Goal: Task Accomplishment & Management: Use online tool/utility

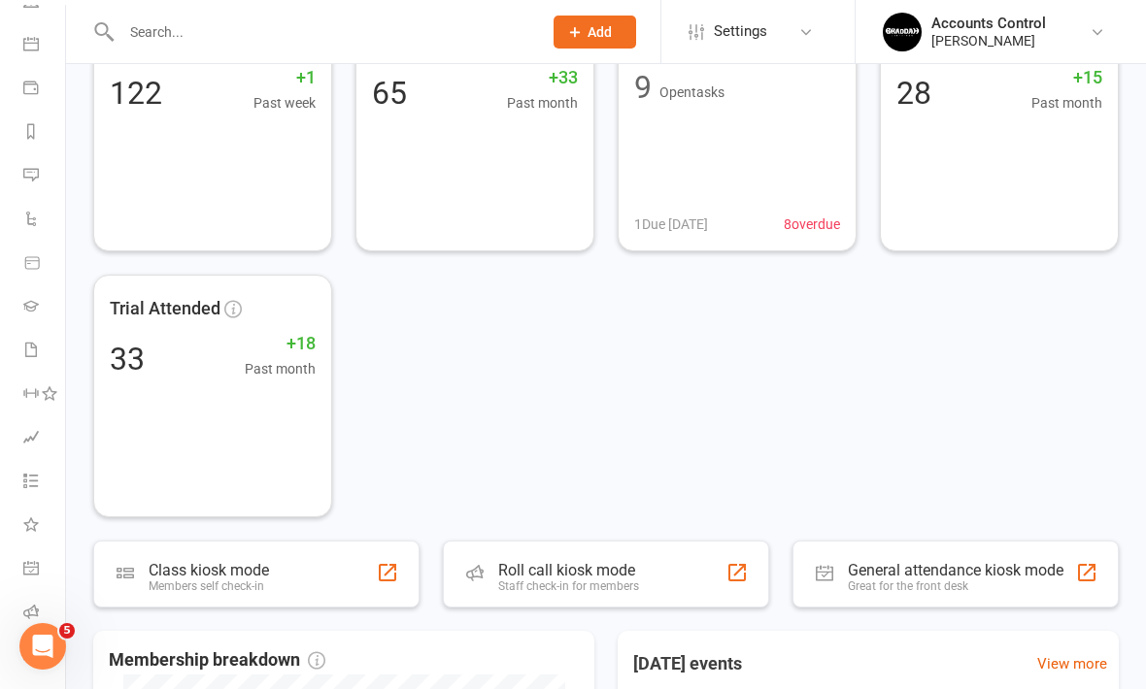
scroll to position [161, 0]
click at [35, 653] on icon at bounding box center [31, 657] width 16 height 16
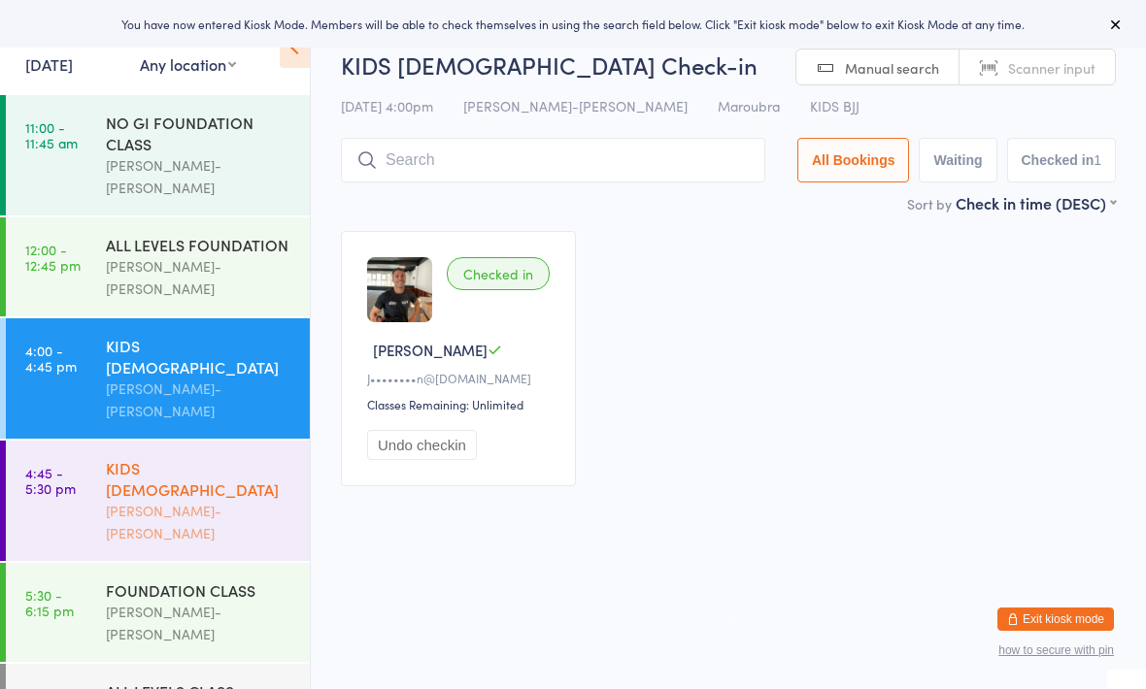
click at [218, 500] on div "[PERSON_NAME]-[PERSON_NAME]" at bounding box center [199, 522] width 187 height 45
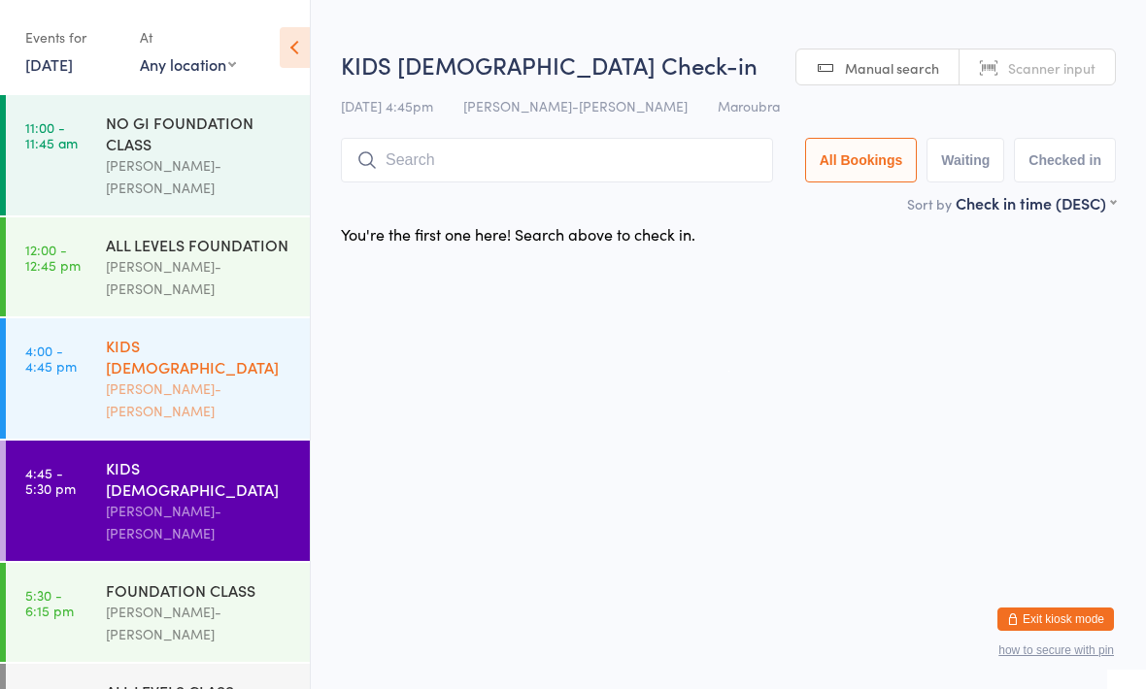
click at [232, 335] on div "KIDS [DEMOGRAPHIC_DATA]" at bounding box center [199, 356] width 187 height 43
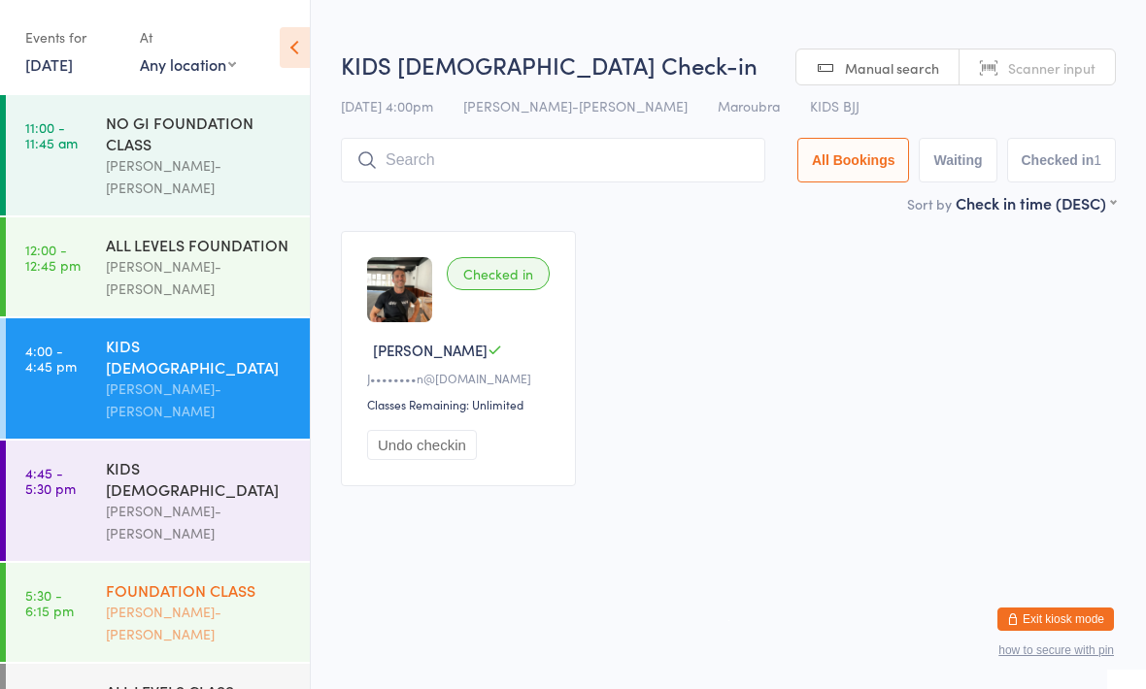
click at [203, 580] on div "FOUNDATION CLASS" at bounding box center [199, 590] width 187 height 21
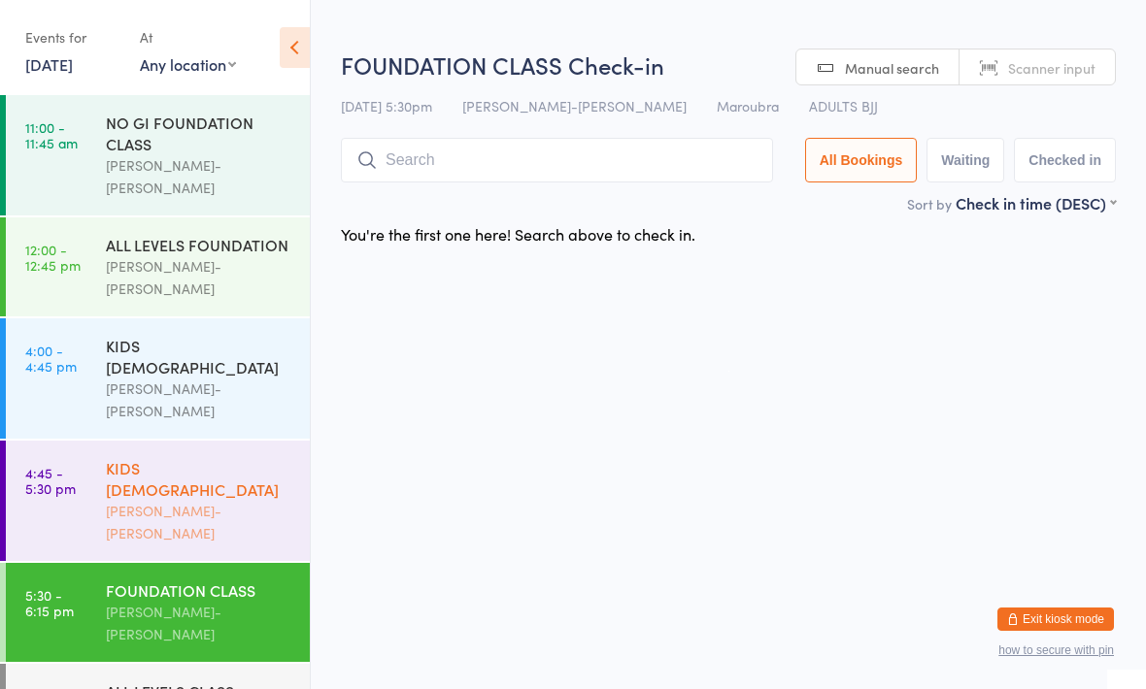
click at [206, 500] on div "Braddah Jiu-Jitsu Maroubra" at bounding box center [199, 522] width 187 height 45
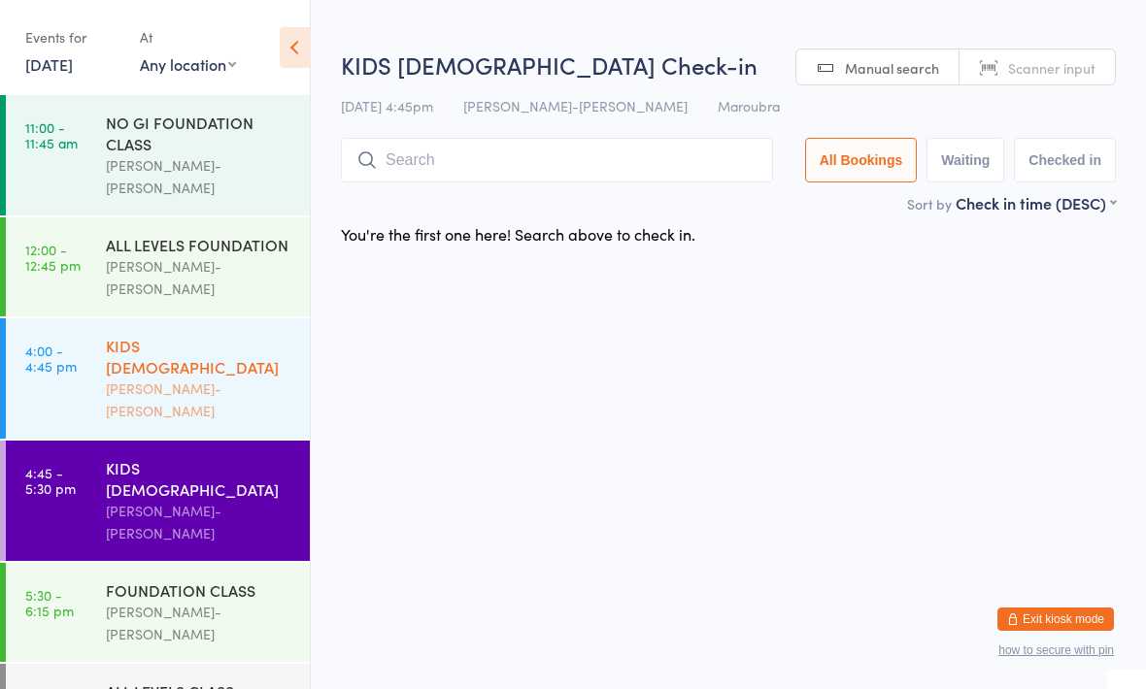
click at [222, 335] on div "KIDS [DEMOGRAPHIC_DATA]" at bounding box center [199, 356] width 187 height 43
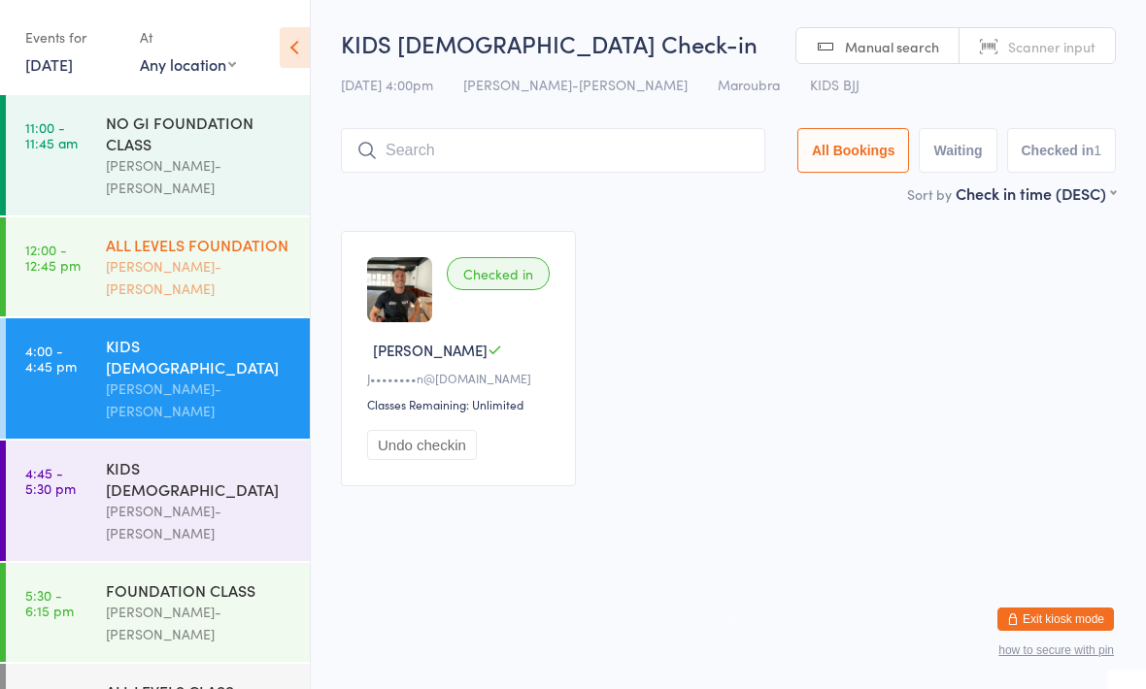
click at [218, 235] on div "ALL LEVELS FOUNDATION" at bounding box center [199, 244] width 187 height 21
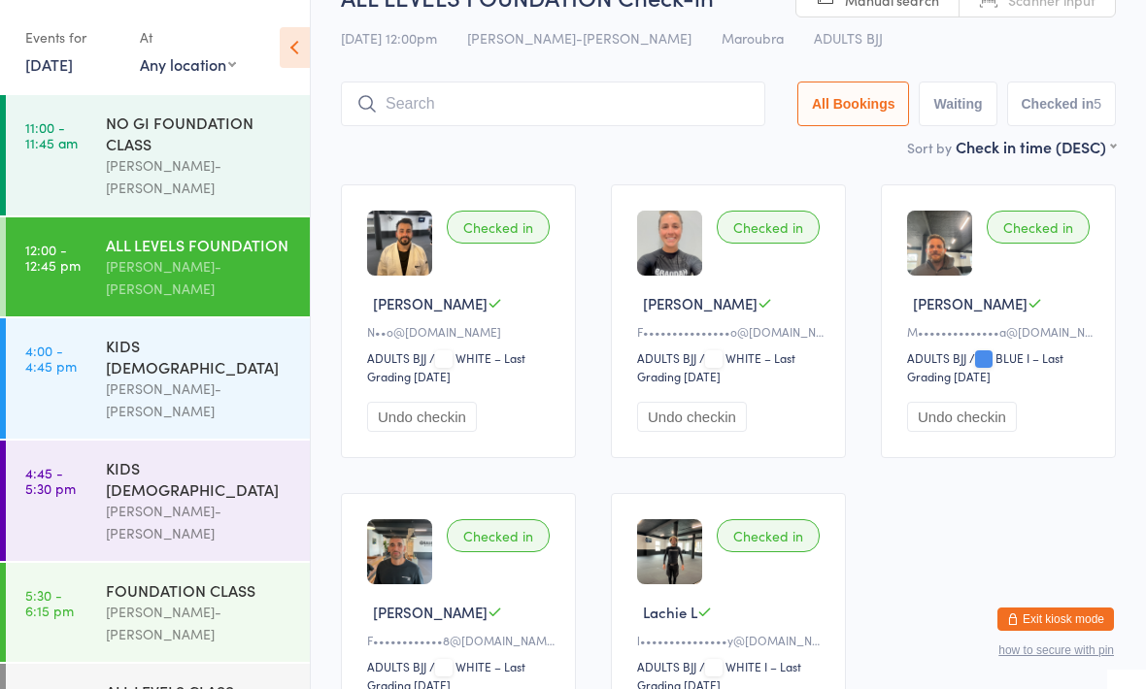
scroll to position [46, 0]
click at [229, 143] on div "NO GI FOUNDATION CLASS" at bounding box center [199, 133] width 187 height 43
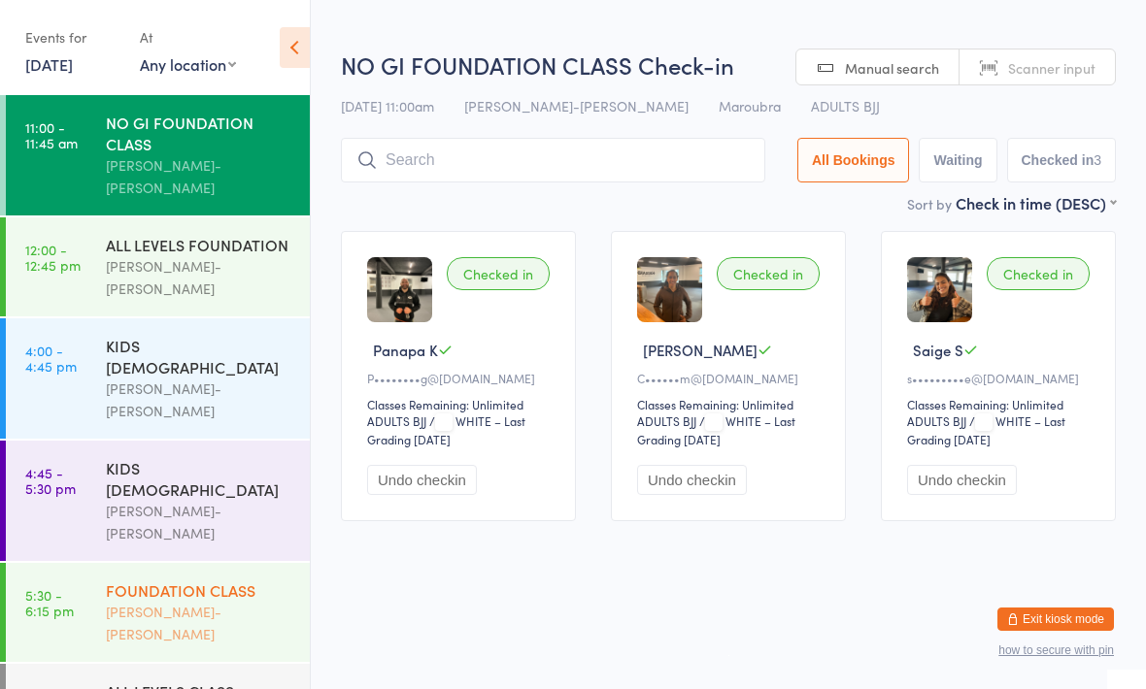
click at [202, 580] on div "FOUNDATION CLASS" at bounding box center [199, 590] width 187 height 21
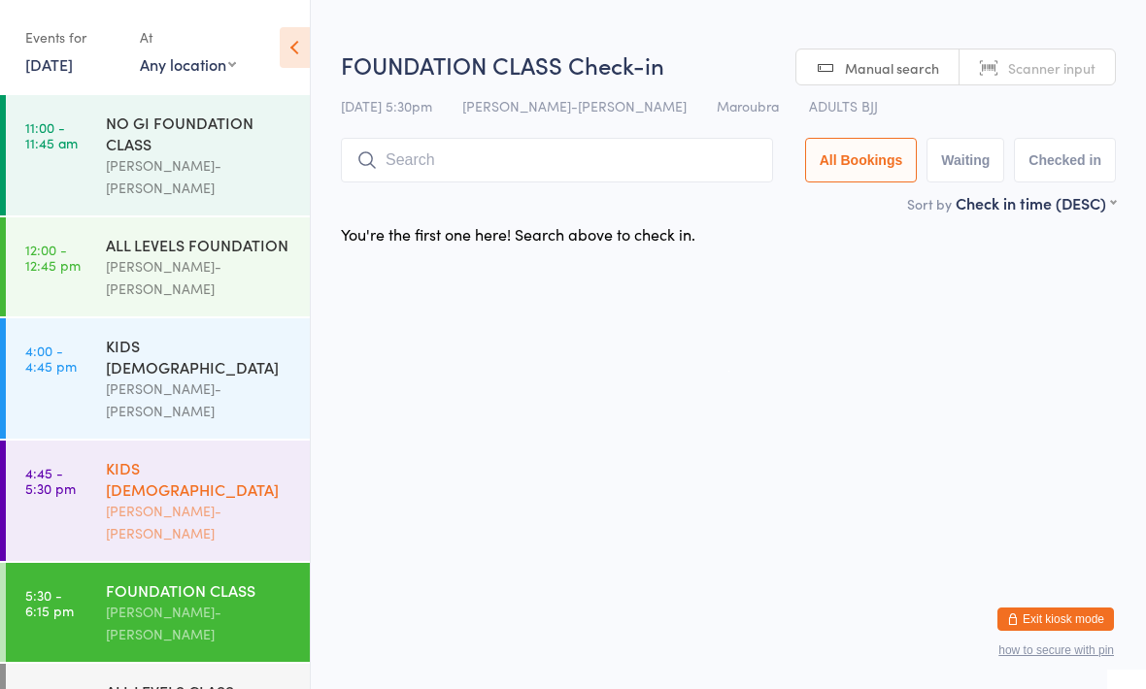
click at [236, 457] on div "KIDS [DEMOGRAPHIC_DATA]" at bounding box center [199, 478] width 187 height 43
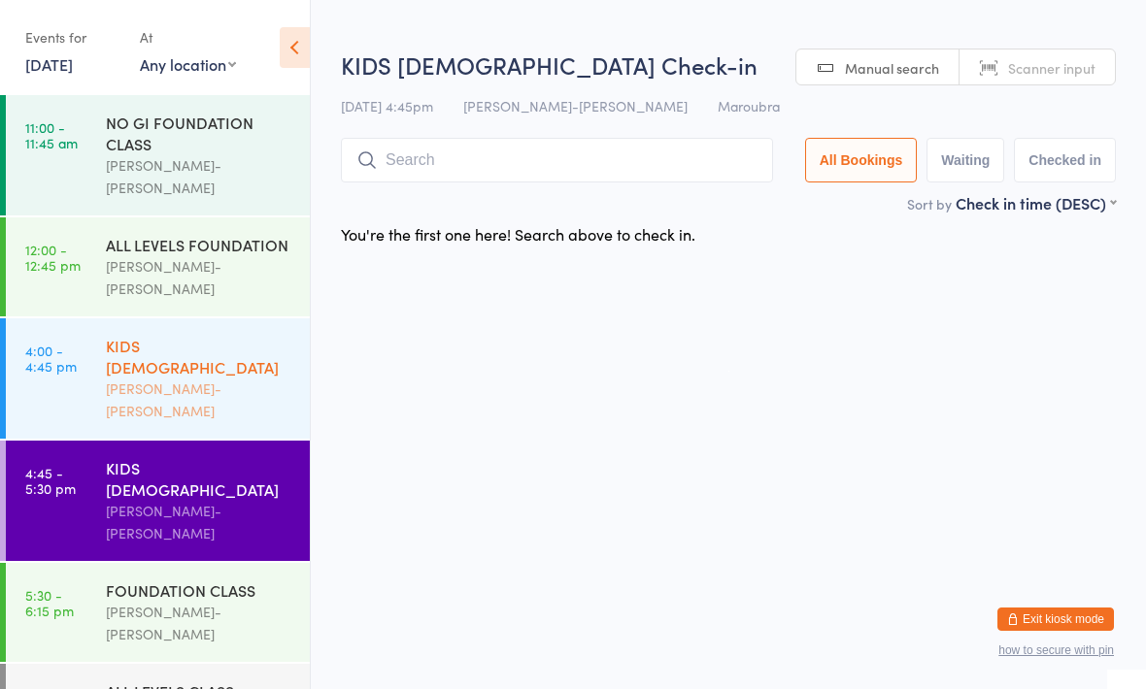
click at [218, 378] on div "Braddah Jiu-Jitsu Maroubra" at bounding box center [199, 400] width 187 height 45
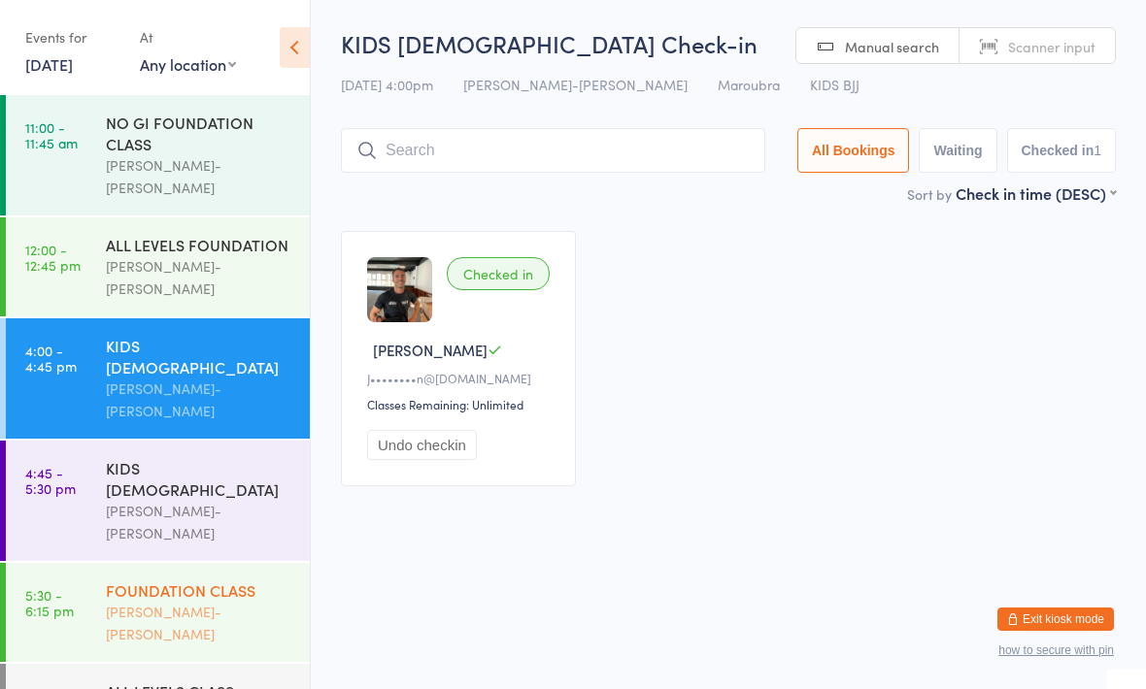
click at [249, 580] on div "FOUNDATION CLASS" at bounding box center [199, 590] width 187 height 21
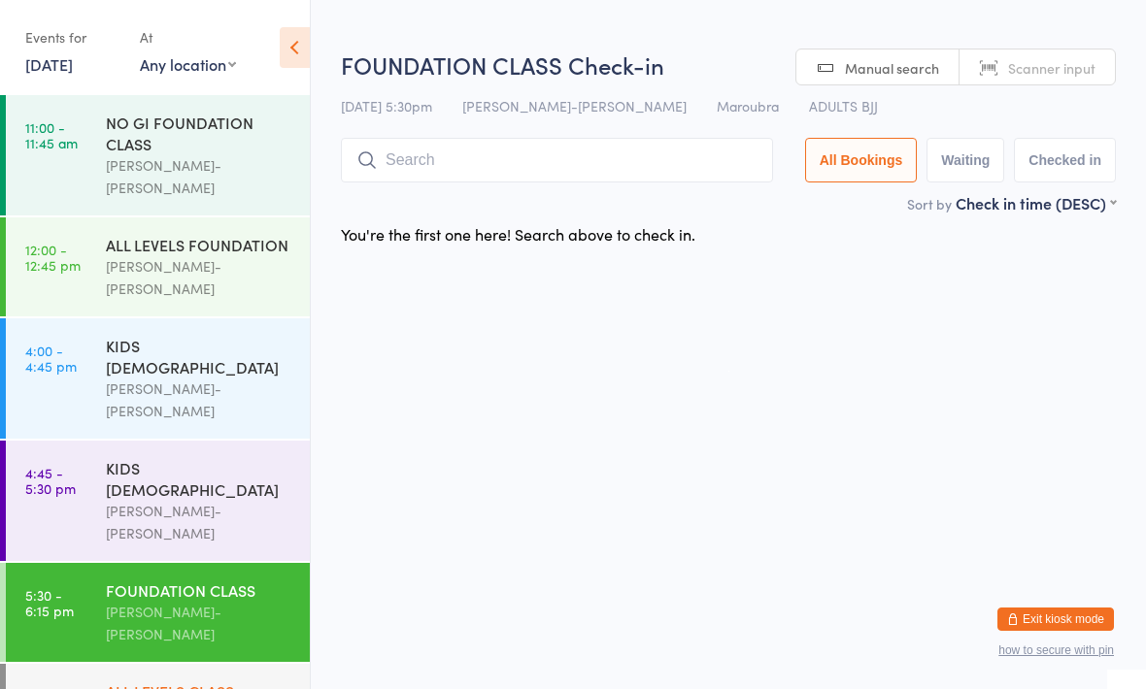
click at [171, 681] on div "ALL LEVELS CLASS" at bounding box center [199, 691] width 187 height 21
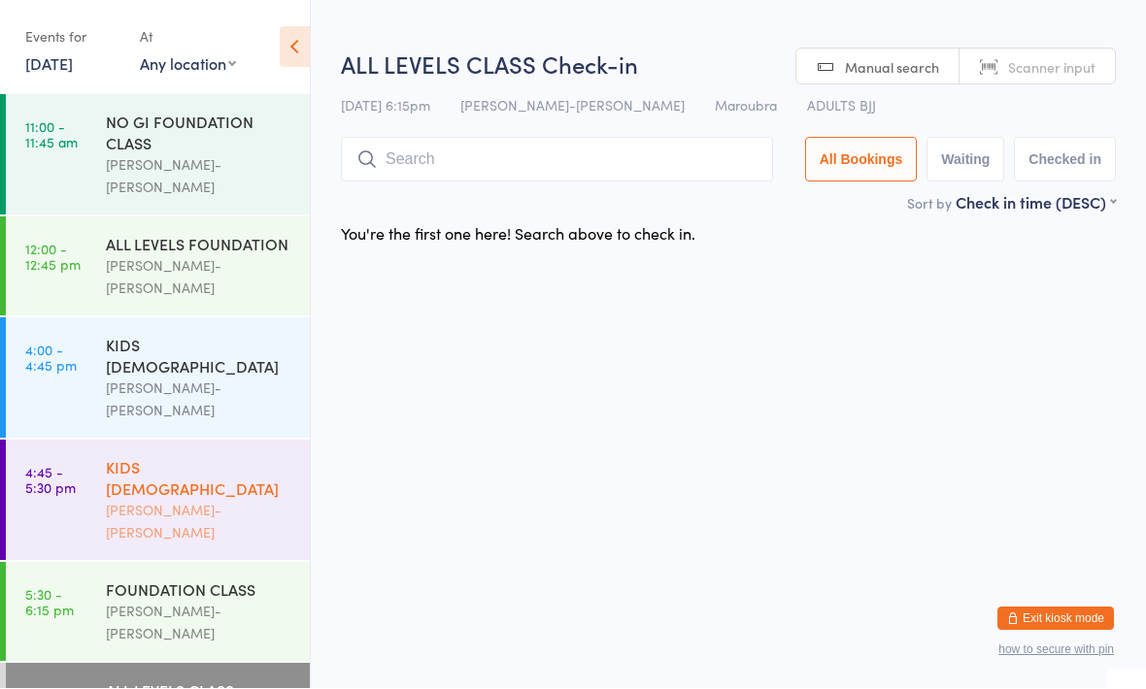
click at [172, 457] on div "KIDS [DEMOGRAPHIC_DATA]" at bounding box center [199, 478] width 187 height 43
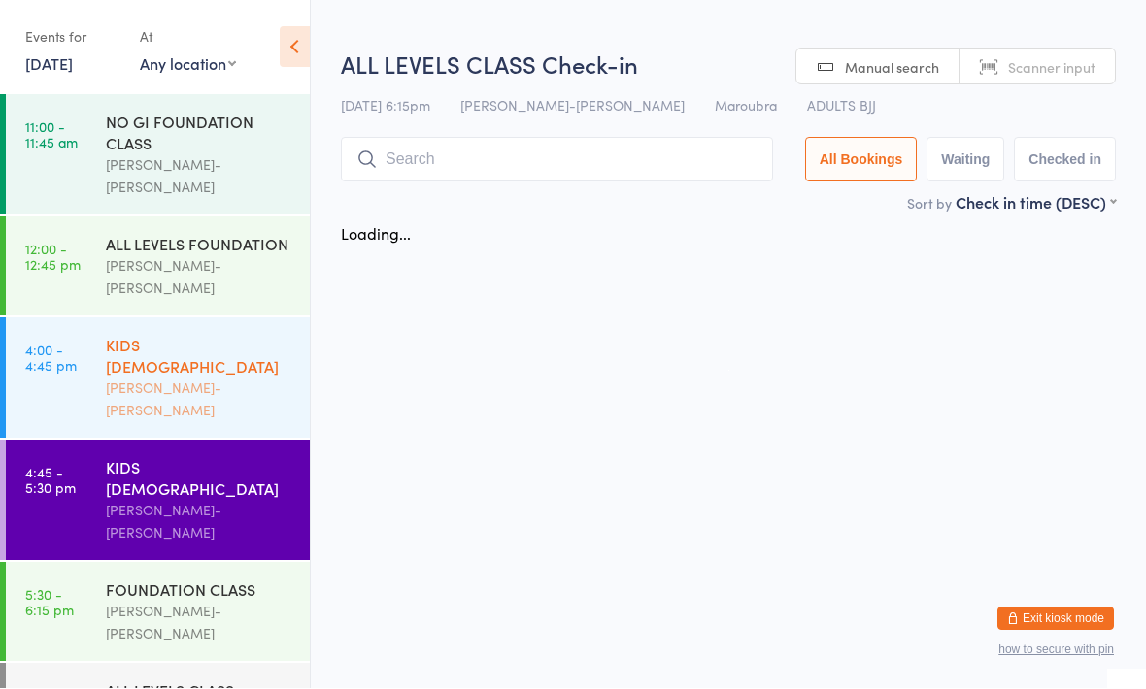
click at [208, 335] on div "KIDS [DEMOGRAPHIC_DATA]" at bounding box center [199, 356] width 187 height 43
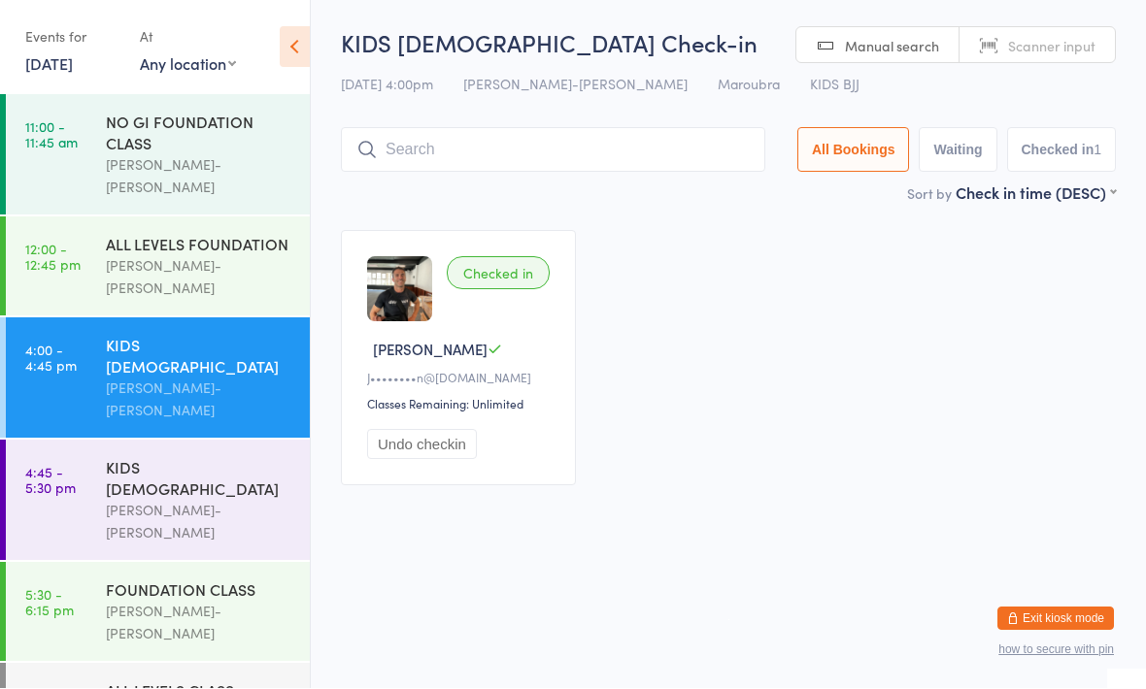
click at [432, 458] on button "Undo checkin" at bounding box center [422, 445] width 110 height 30
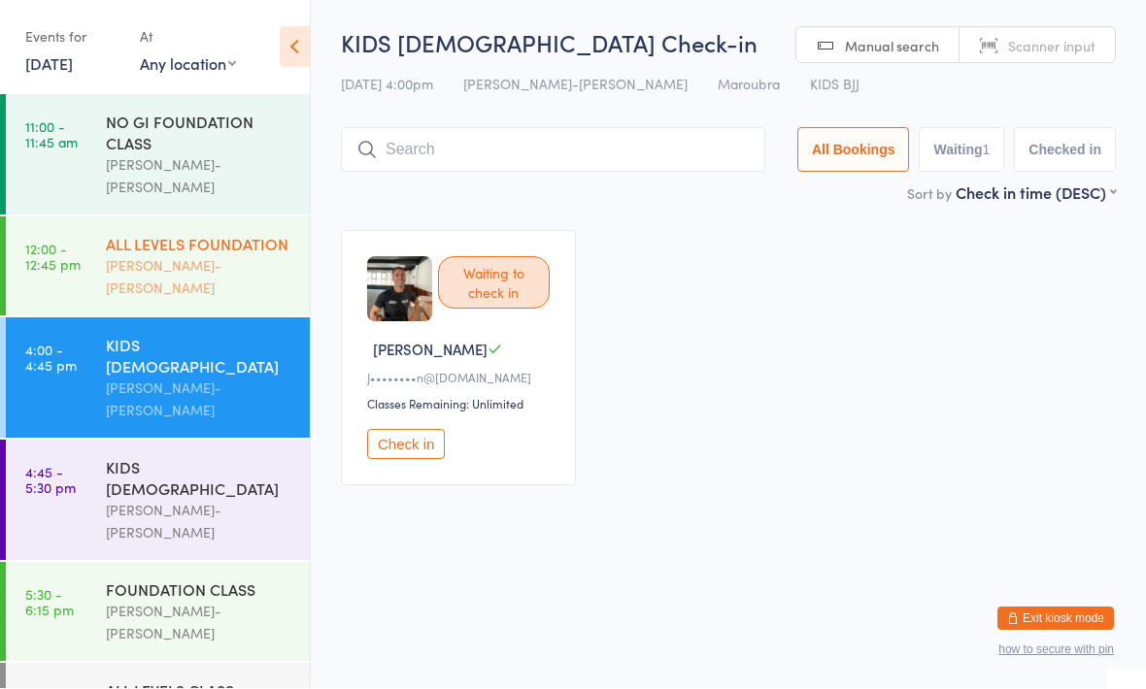
click at [234, 255] on div "Braddah Jiu-Jitsu Maroubra" at bounding box center [199, 277] width 187 height 45
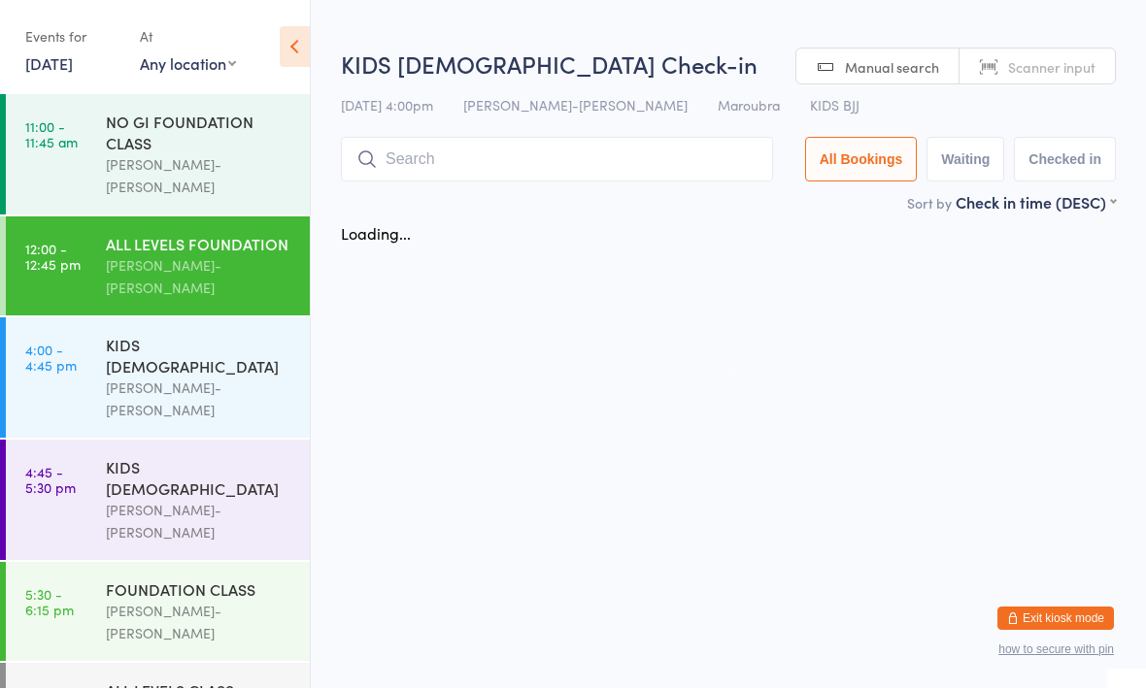
scroll to position [1, 0]
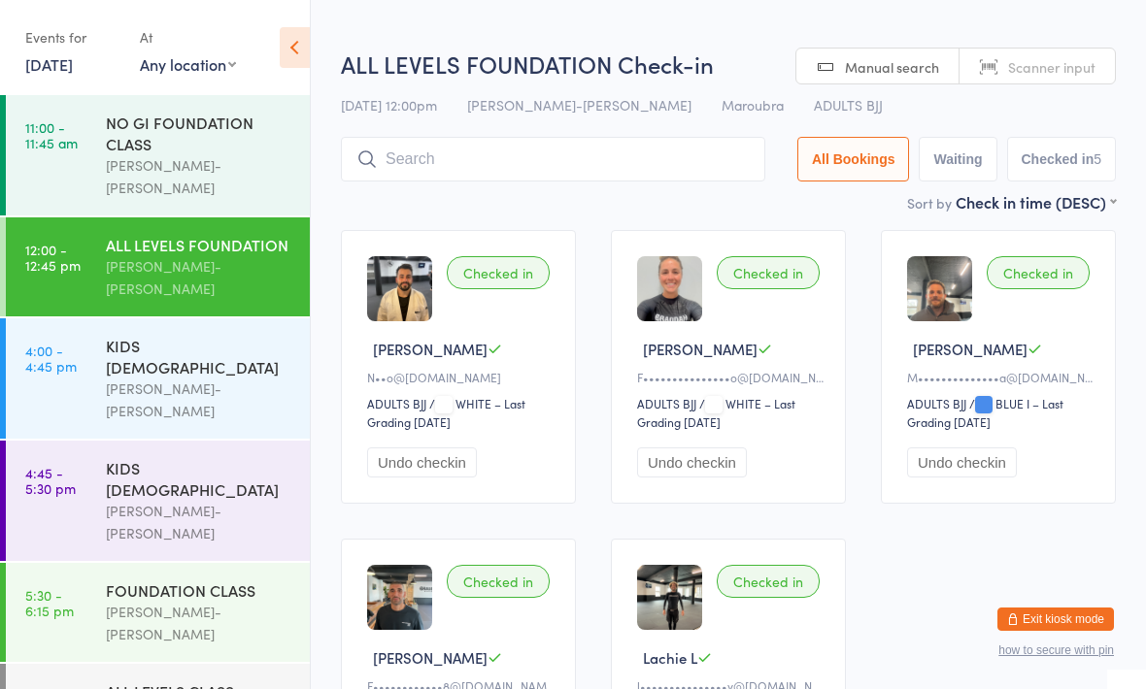
click at [558, 161] on input "search" at bounding box center [553, 159] width 424 height 45
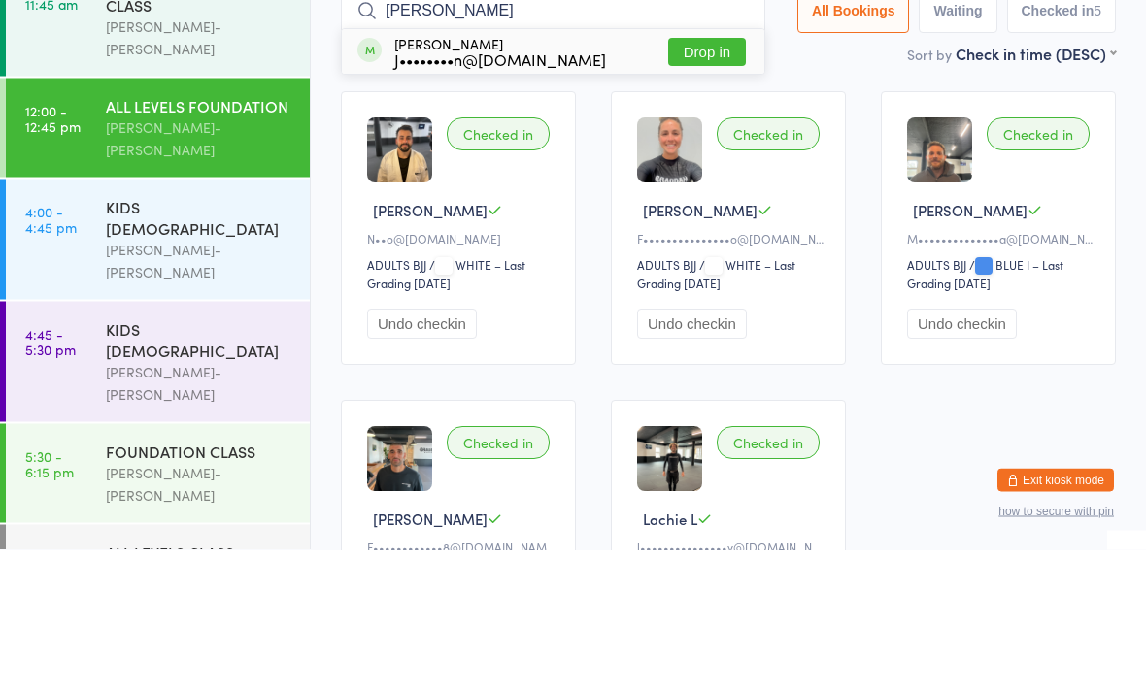
type input "Jake c"
click at [523, 191] on div "J••••••••n@gmail.com" at bounding box center [500, 199] width 212 height 16
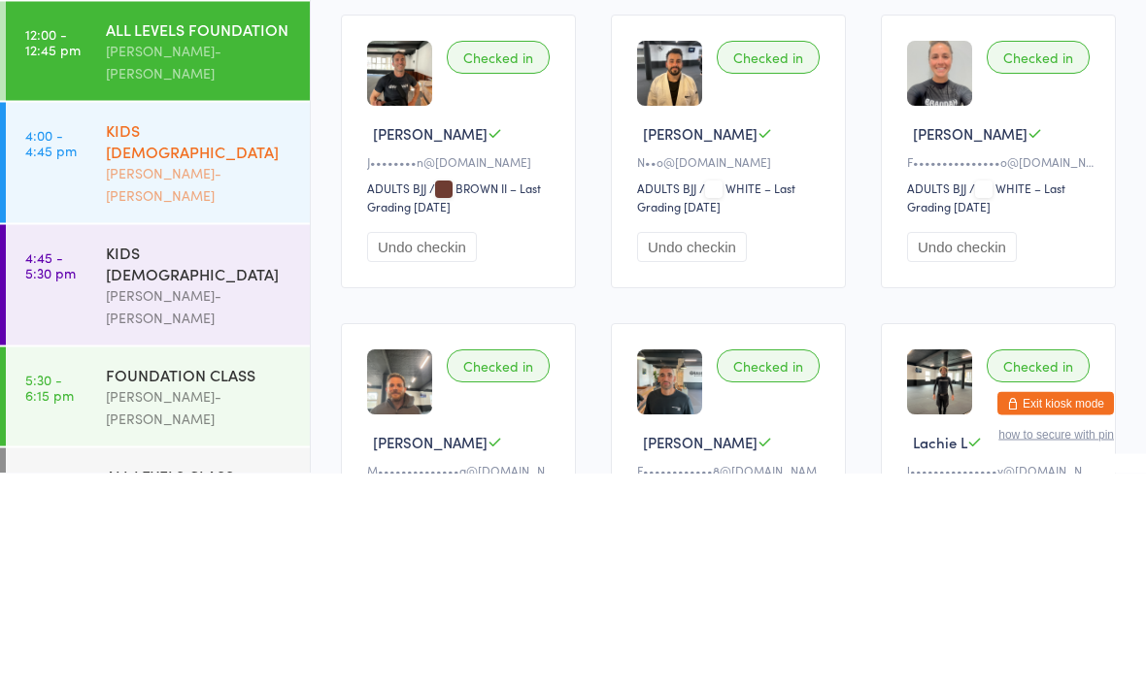
click at [241, 378] on div "Braddah Jiu-Jitsu Maroubra" at bounding box center [199, 400] width 187 height 45
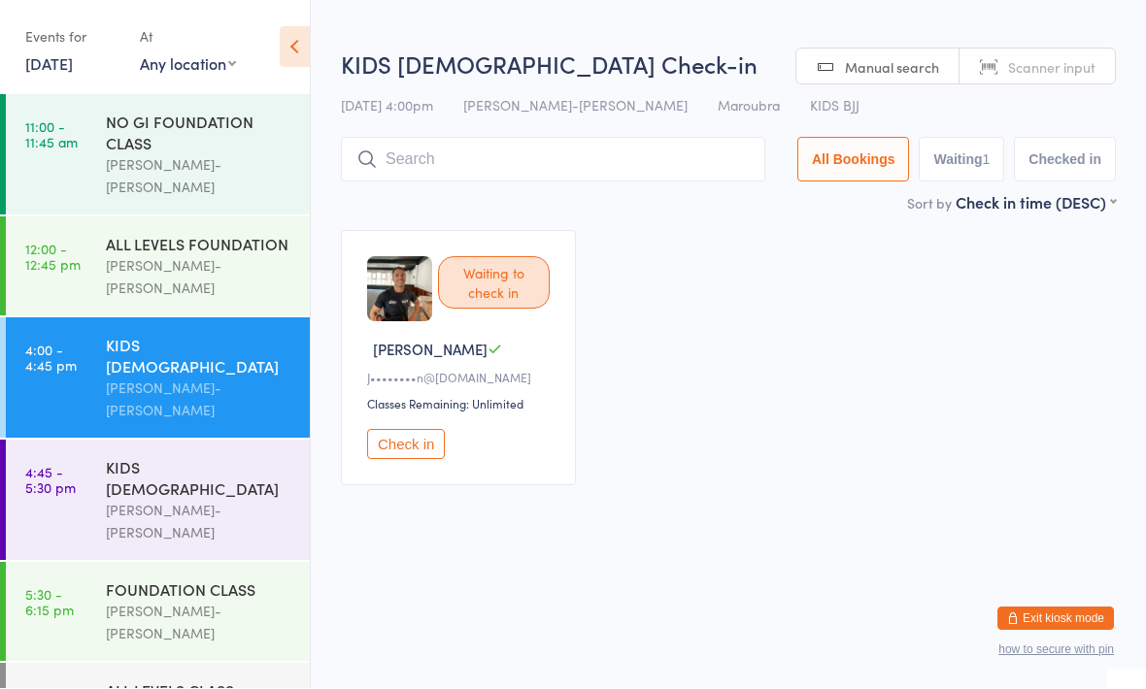
click at [186, 342] on div "KIDS 6 - 9 YO Braddah Jiu-Jitsu Maroubra" at bounding box center [208, 379] width 204 height 120
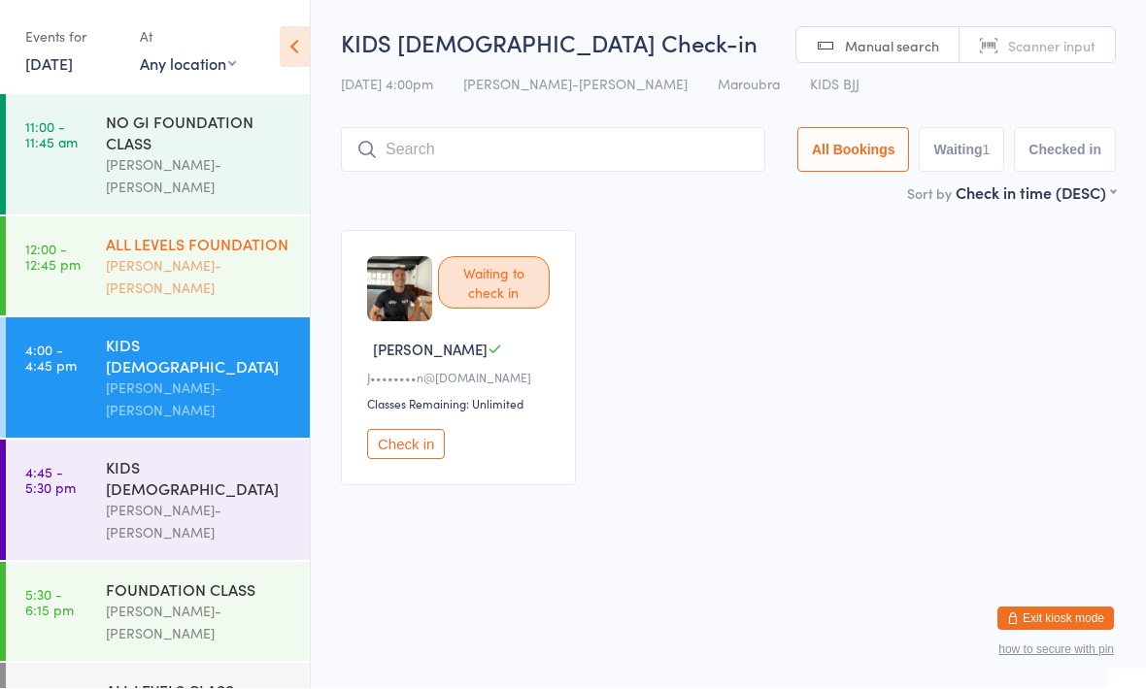
click at [222, 234] on div "ALL LEVELS FOUNDATION" at bounding box center [199, 244] width 187 height 21
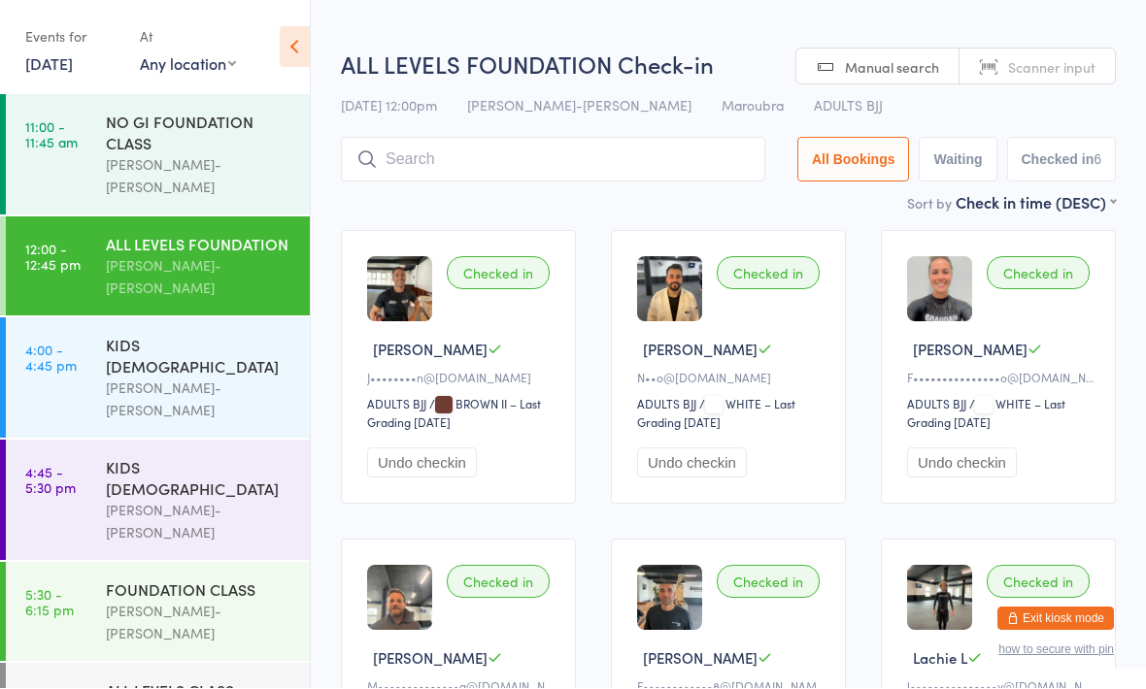
scroll to position [1, 0]
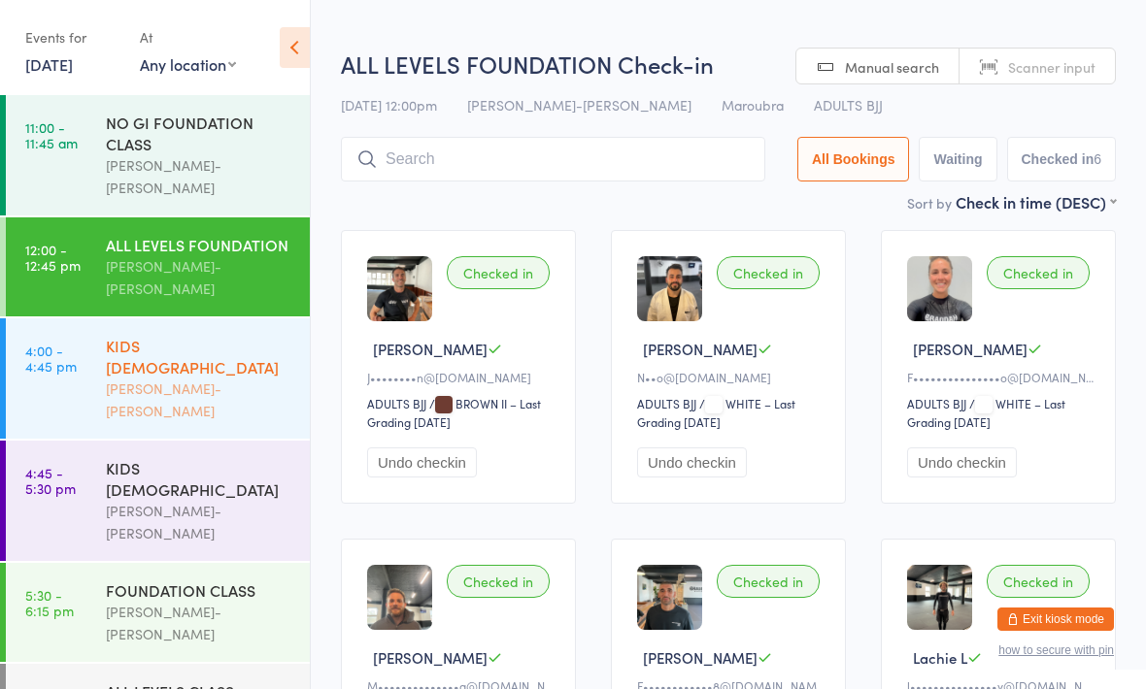
click at [207, 378] on div "Braddah Jiu-Jitsu Maroubra" at bounding box center [199, 400] width 187 height 45
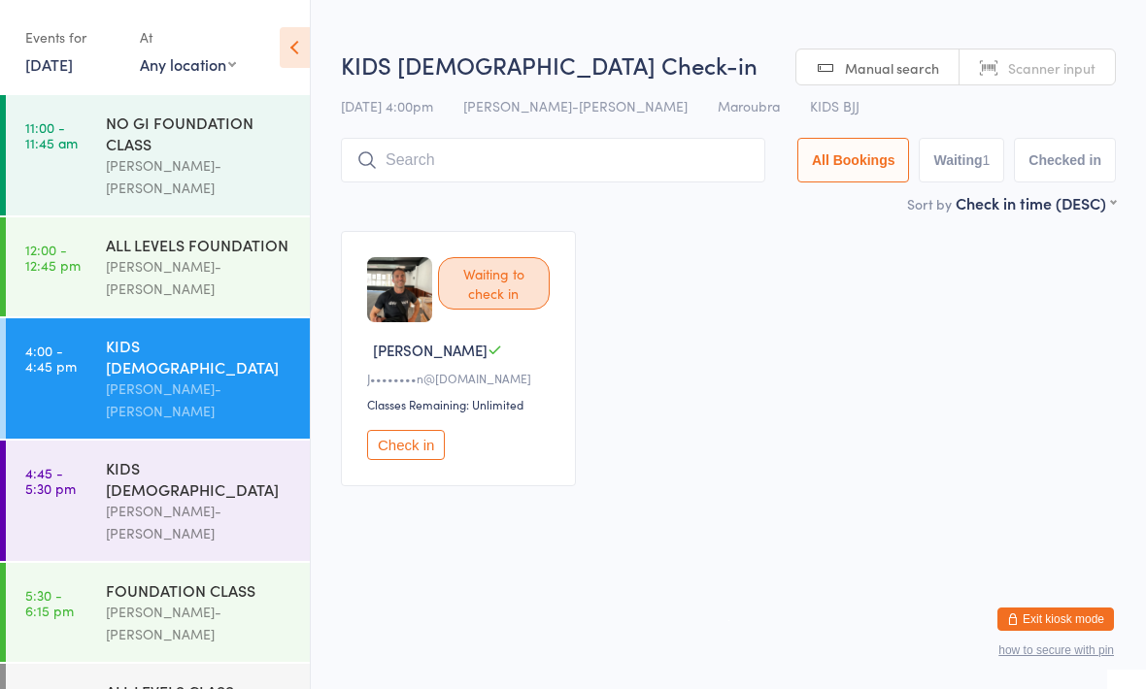
click at [511, 162] on input "search" at bounding box center [553, 160] width 424 height 45
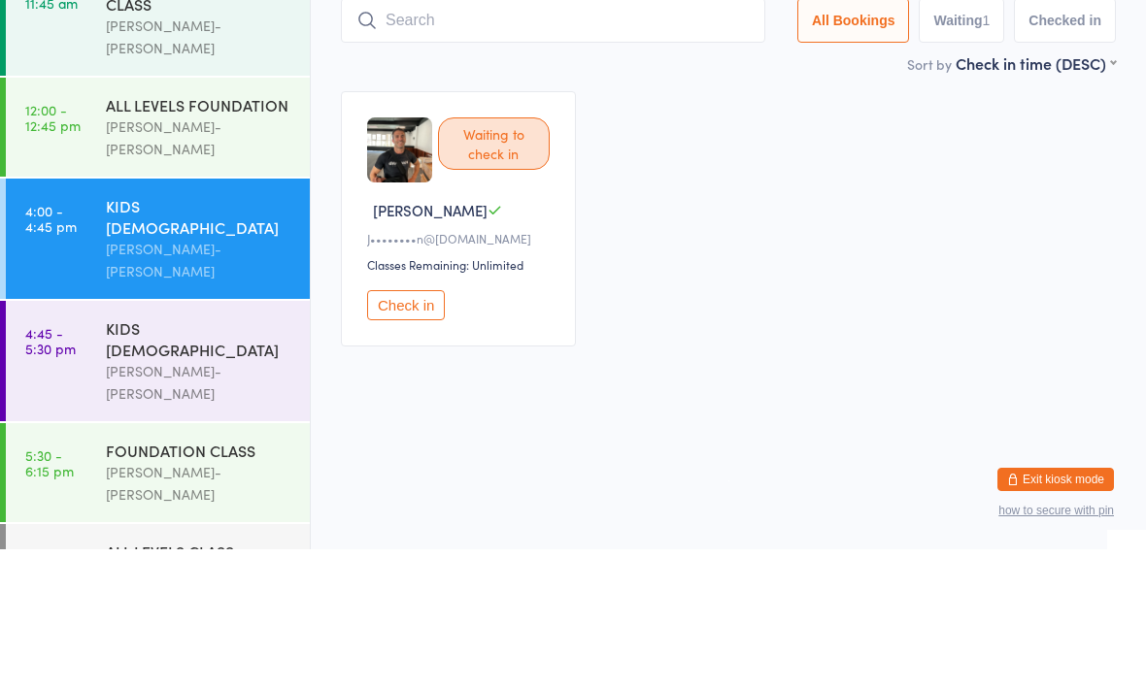
click at [887, 214] on div "Waiting to check in Jake C J••••••••n@gmail.com Classes Remaining: Unlimited Ch…" at bounding box center [728, 359] width 810 height 290
click at [226, 681] on div "ALL LEVELS CLASS" at bounding box center [199, 691] width 187 height 21
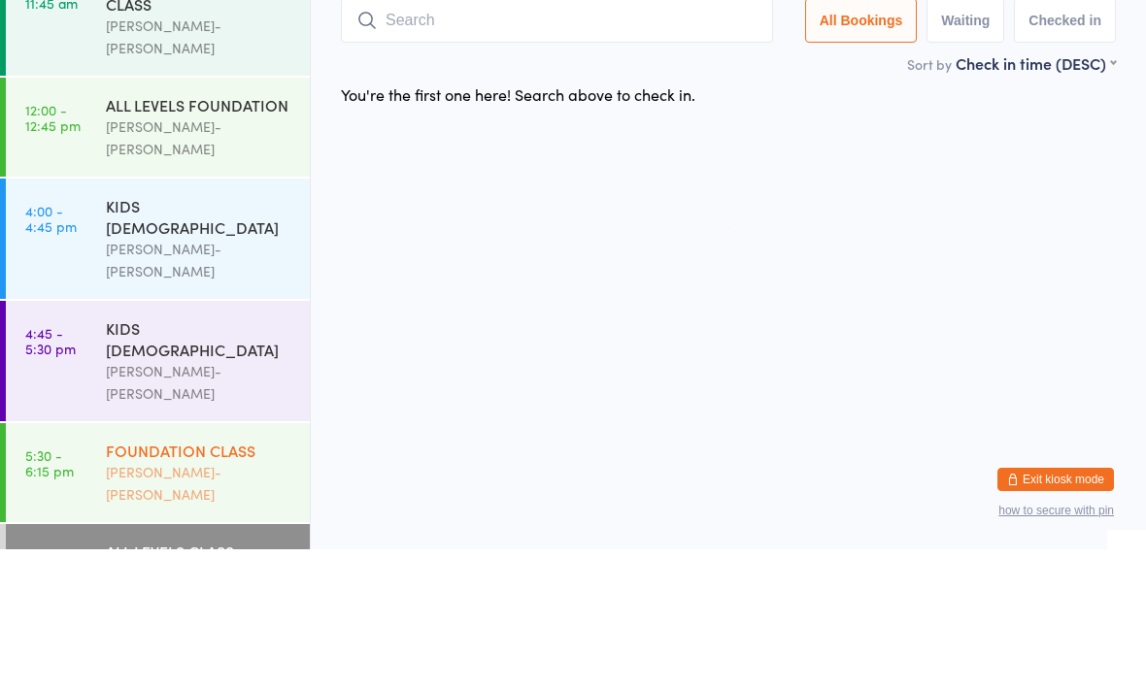
click at [235, 563] on div "FOUNDATION CLASS Braddah Jiu-Jitsu Maroubra" at bounding box center [208, 612] width 204 height 99
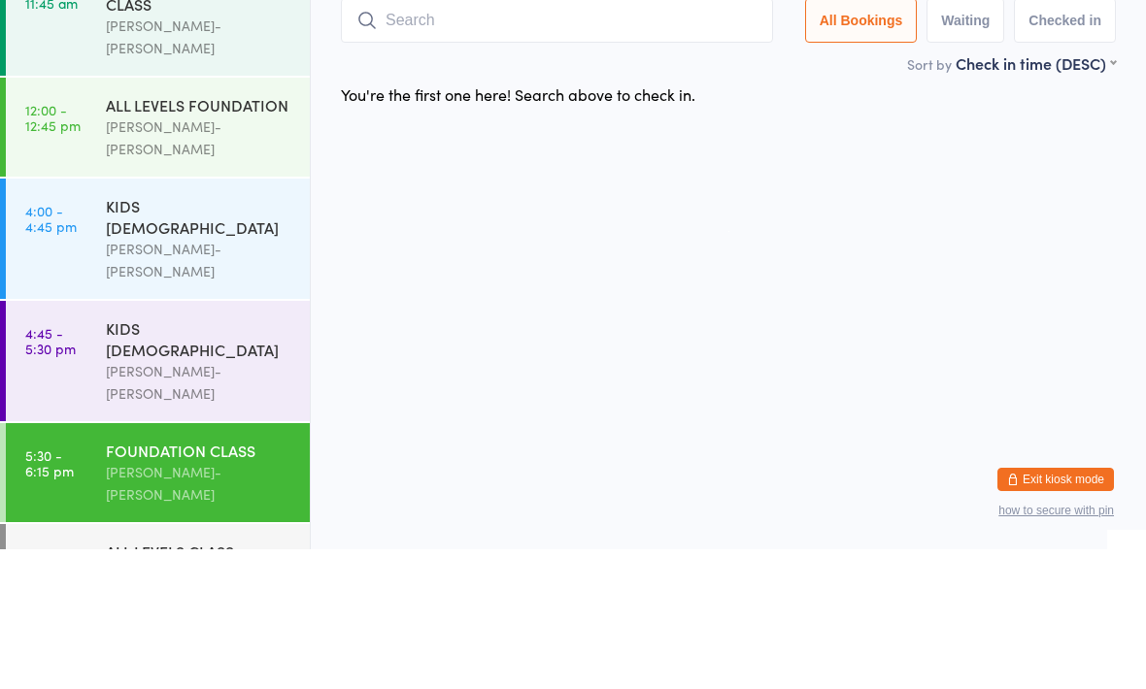
click at [165, 563] on div "FOUNDATION CLASS Braddah Jiu-Jitsu Maroubra" at bounding box center [208, 612] width 204 height 99
click at [180, 441] on div "KIDS 10 - 15 YO Braddah Jiu-Jitsu Maroubra" at bounding box center [208, 501] width 204 height 120
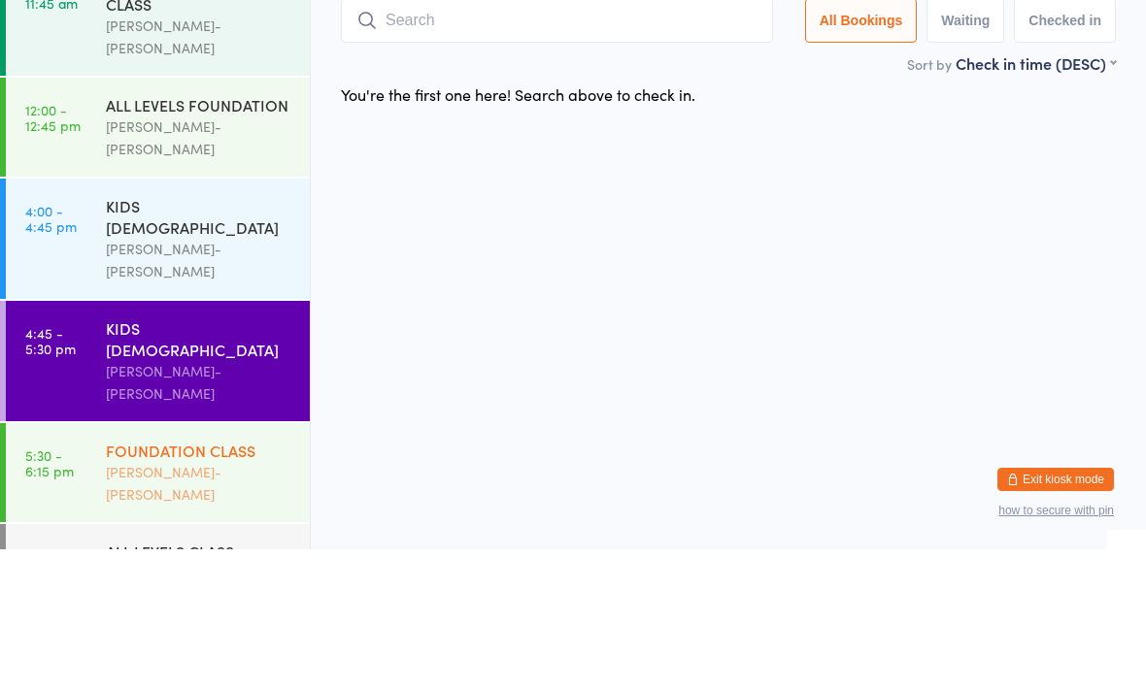
click at [188, 563] on div "FOUNDATION CLASS Braddah Jiu-Jitsu Maroubra" at bounding box center [208, 612] width 204 height 99
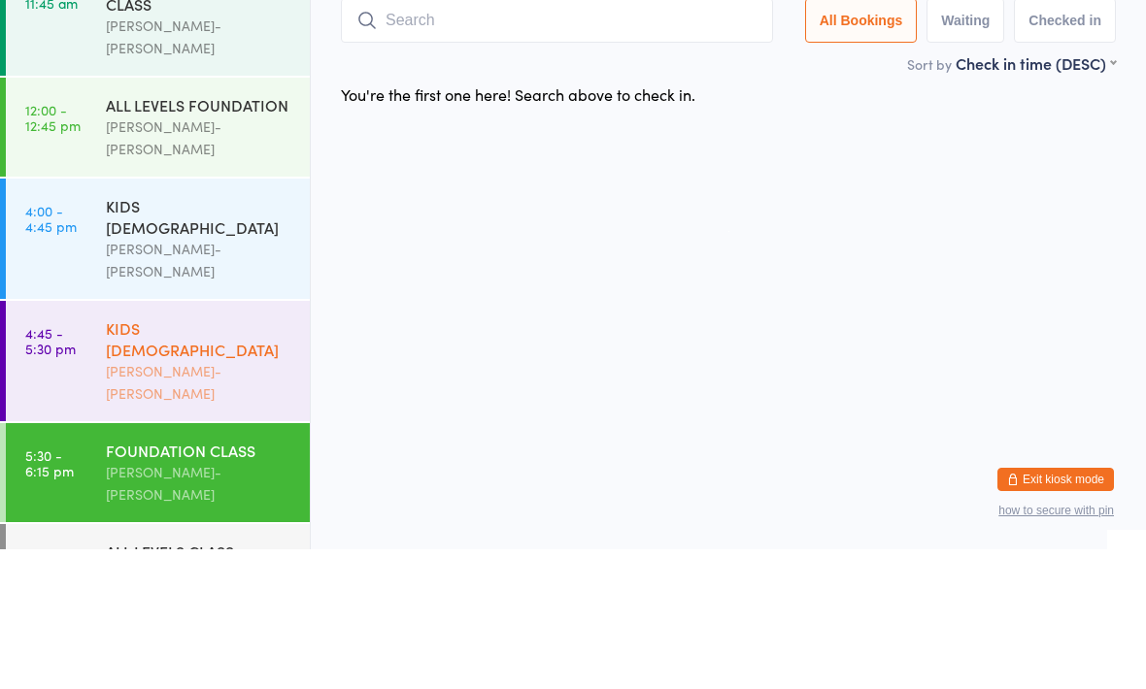
click at [262, 500] on div "Braddah Jiu-Jitsu Maroubra" at bounding box center [199, 522] width 187 height 45
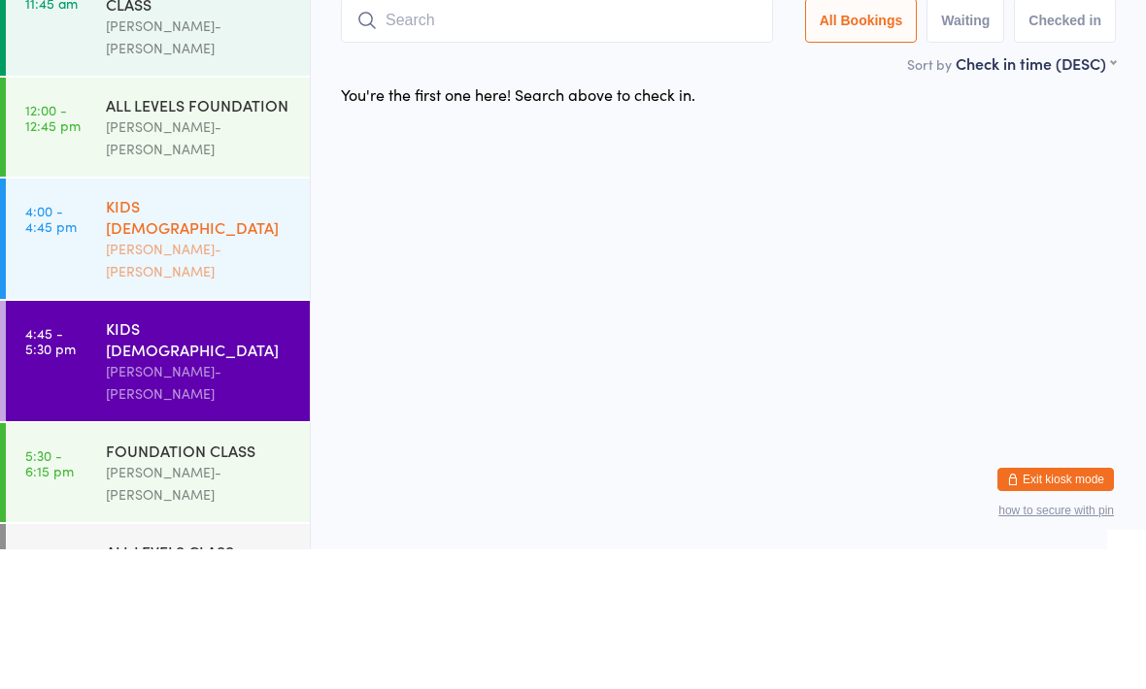
click at [259, 335] on div "KIDS [DEMOGRAPHIC_DATA]" at bounding box center [199, 356] width 187 height 43
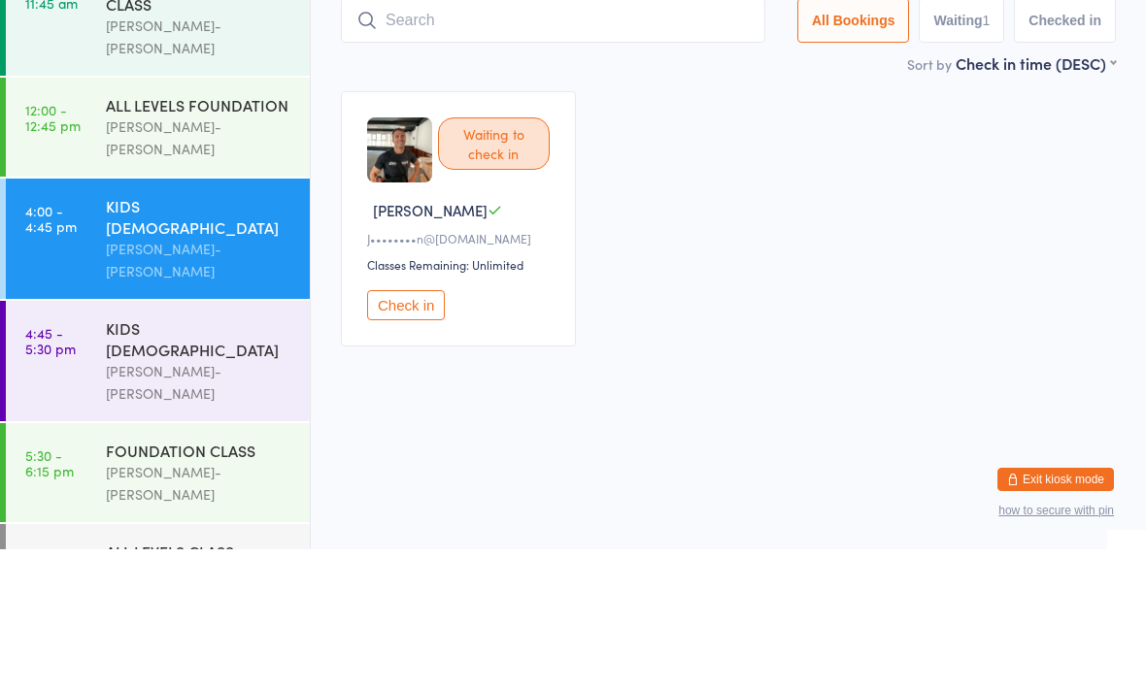
click at [465, 156] on input "search" at bounding box center [553, 160] width 424 height 45
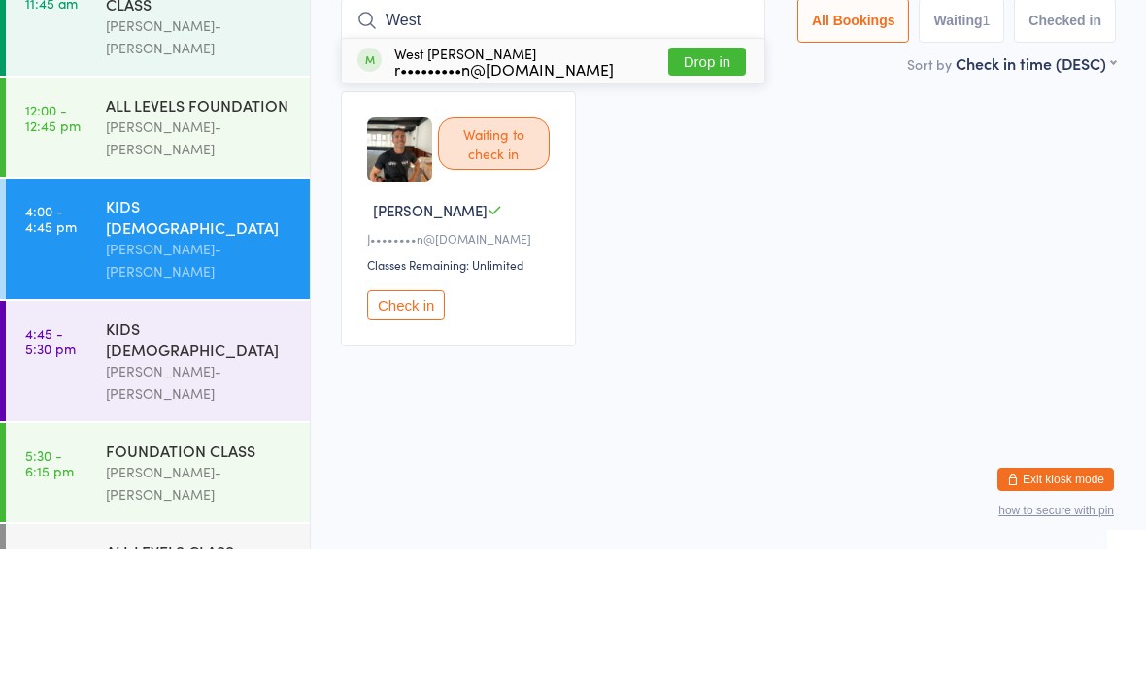
type input "West"
click at [707, 187] on button "Drop in" at bounding box center [707, 201] width 78 height 28
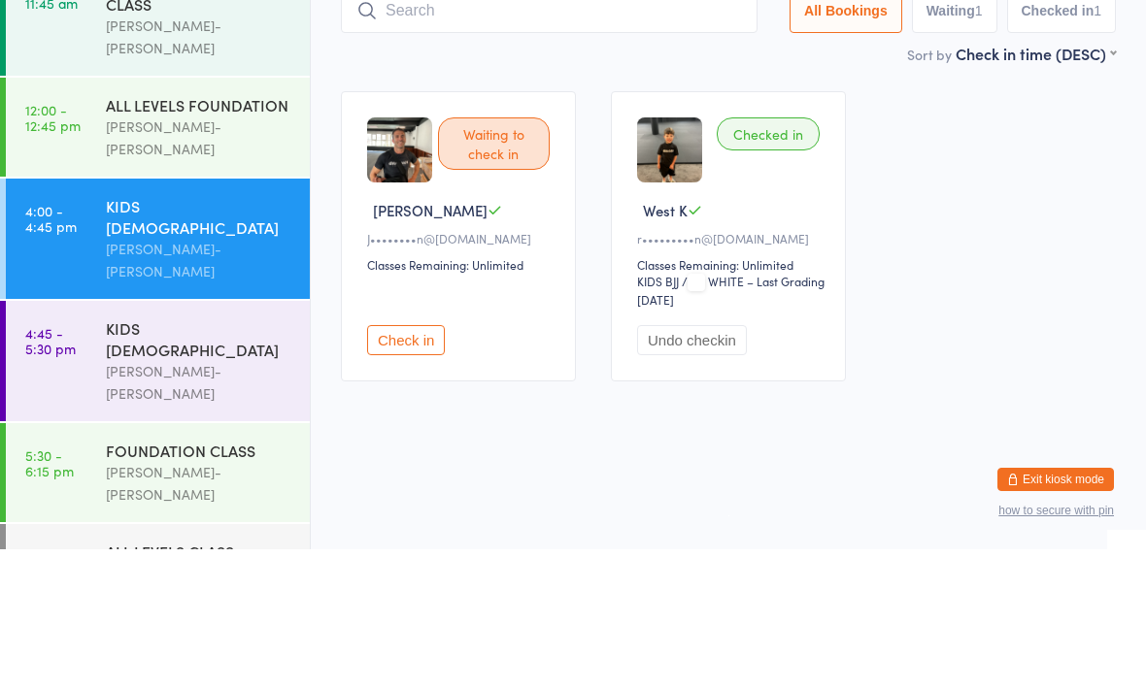
click at [622, 183] on div "Sort by Check in time (DESC) First name (ASC) First name (DESC) Last name (ASC)…" at bounding box center [728, 193] width 775 height 21
click at [644, 128] on input "search" at bounding box center [549, 150] width 417 height 45
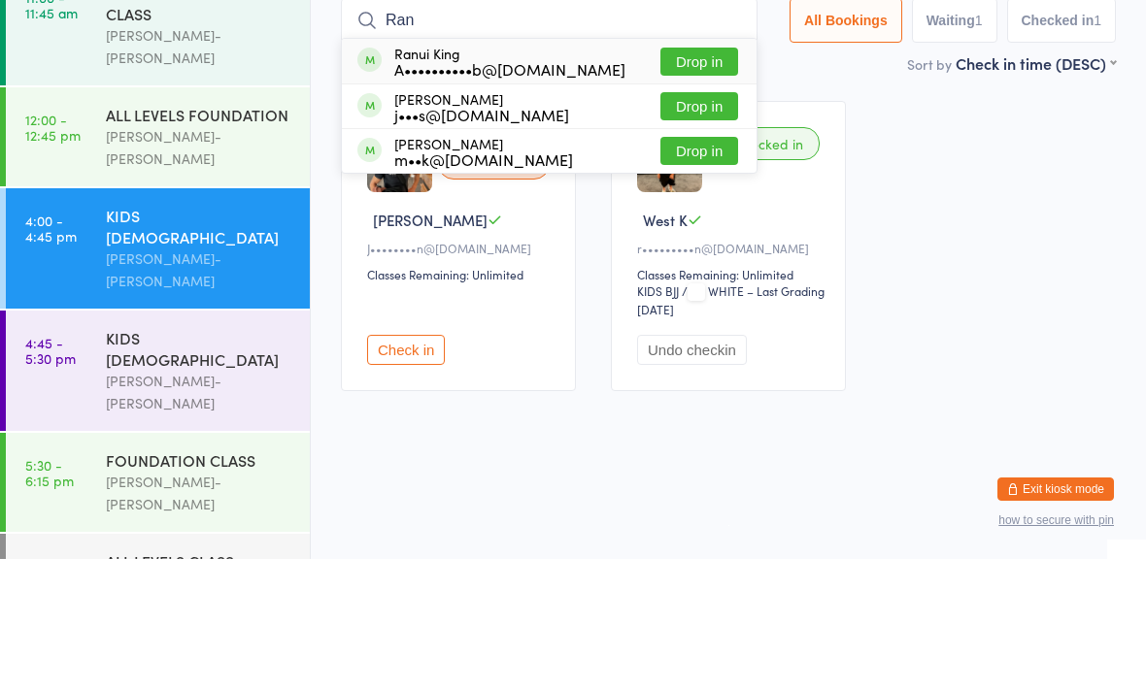
type input "Ran"
click at [714, 178] on button "Drop in" at bounding box center [699, 192] width 78 height 28
